Goal: Find specific page/section: Find specific page/section

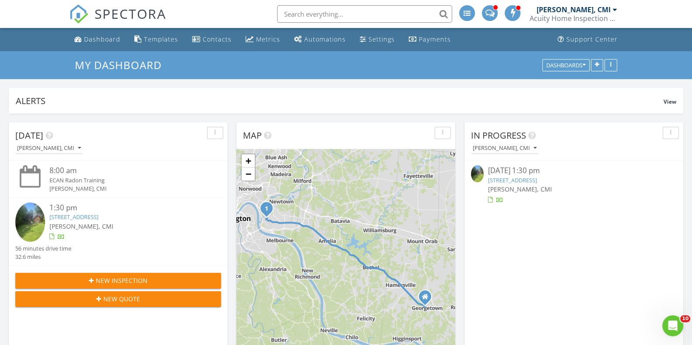
click at [537, 182] on link "1555 Sharjoy Ct, CINCINNATI, OH 45230" at bounding box center [512, 180] width 49 height 8
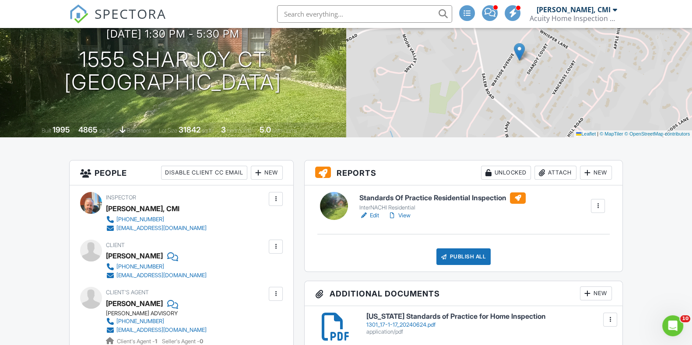
scroll to position [95, 0]
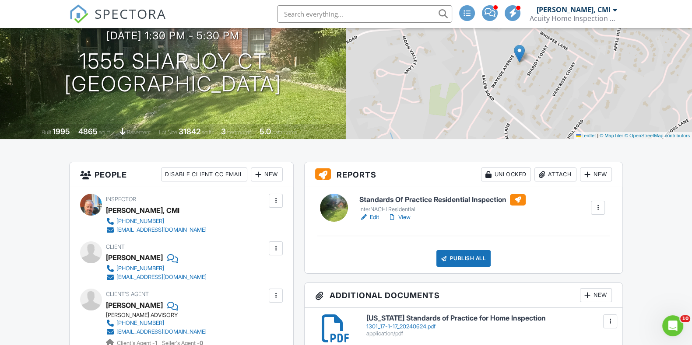
drag, startPoint x: 698, startPoint y: 76, endPoint x: 700, endPoint y: 65, distance: 11.5
click at [477, 203] on h6 "Standards Of Practice Residential Inspection" at bounding box center [442, 199] width 166 height 11
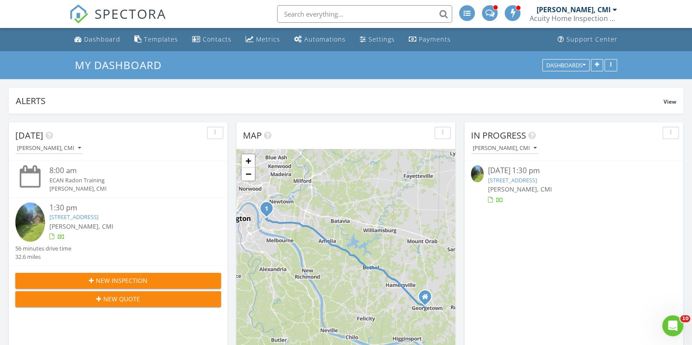
click at [537, 178] on link "1555 Sharjoy Ct, CINCINNATI, OH 45230" at bounding box center [512, 180] width 49 height 8
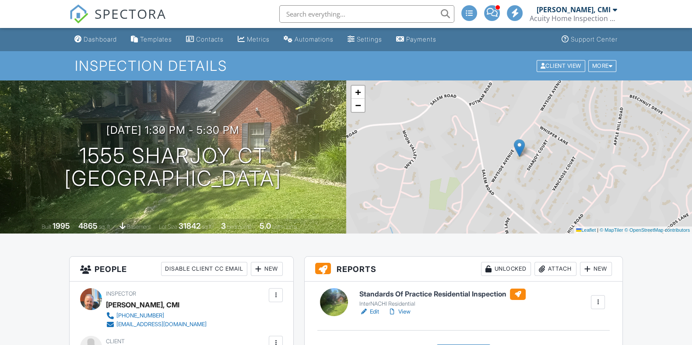
click at [456, 294] on h6 "Standards Of Practice Residential Inspection" at bounding box center [442, 294] width 166 height 11
